Goal: Task Accomplishment & Management: Use online tool/utility

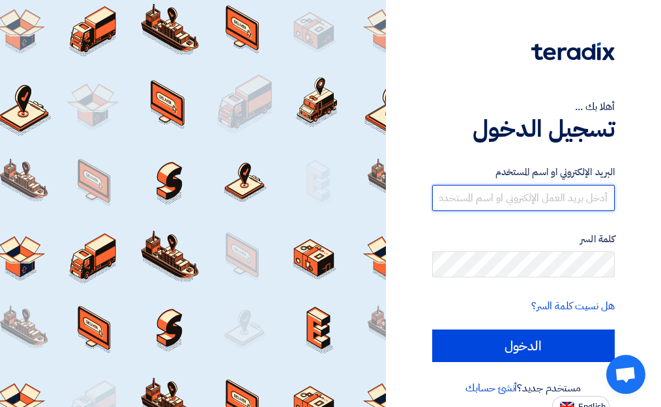
click at [546, 200] on input "text" at bounding box center [523, 198] width 183 height 26
paste input "[EMAIL_ADDRESS][DOMAIN_NAME]"
type input "[EMAIL_ADDRESS][DOMAIN_NAME]"
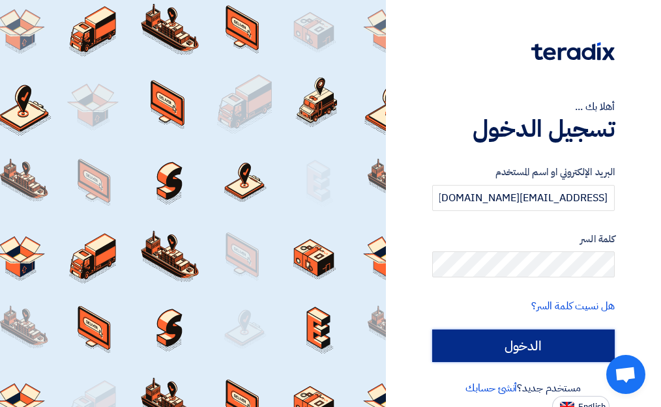
click at [554, 349] on input "الدخول" at bounding box center [523, 346] width 183 height 33
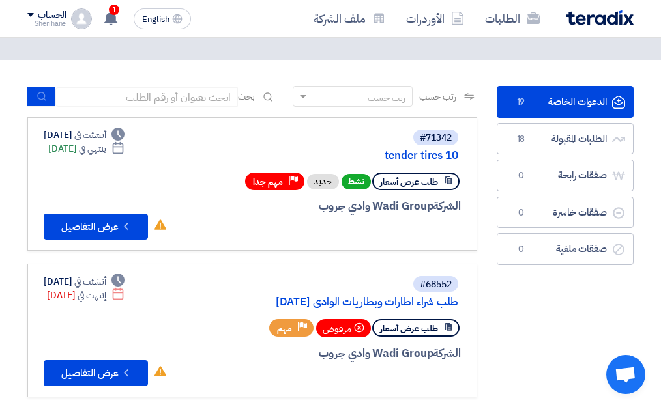
scroll to position [65, 0]
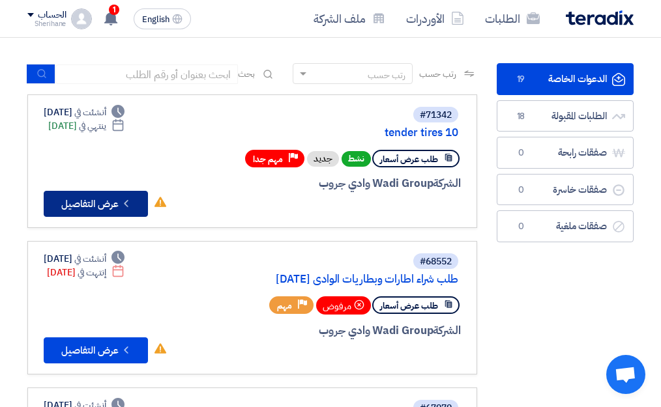
click at [109, 206] on button "Check details عرض التفاصيل" at bounding box center [96, 204] width 104 height 26
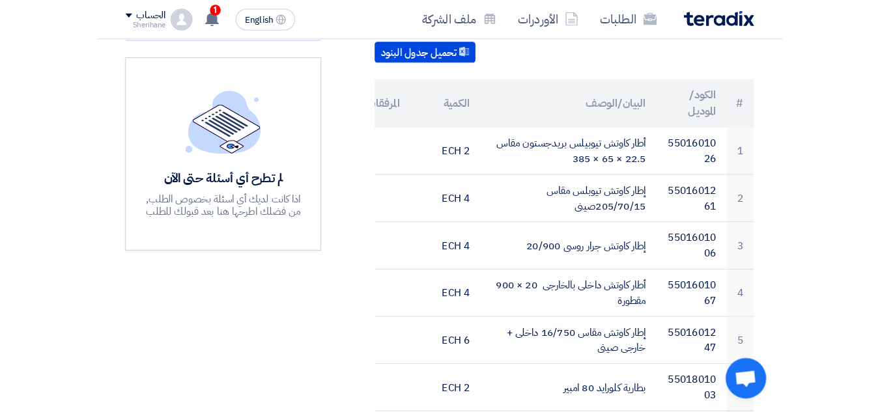
scroll to position [261, 0]
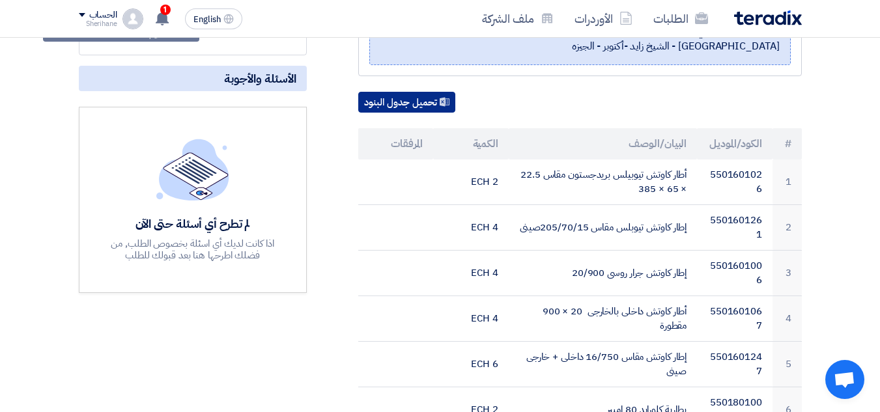
click at [393, 102] on button "تحميل جدول البنود" at bounding box center [406, 102] width 97 height 21
